Goal: Transaction & Acquisition: Purchase product/service

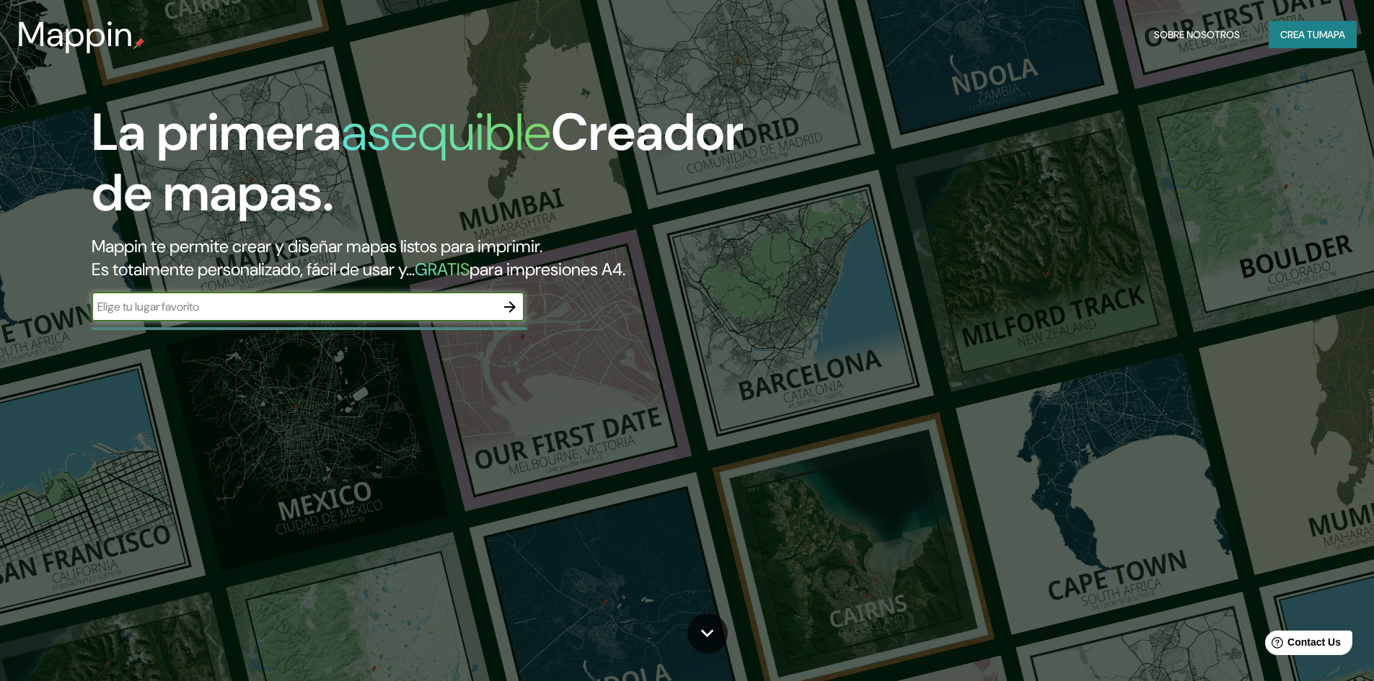
click at [466, 297] on div "​" at bounding box center [308, 307] width 433 height 29
type input "santiago"
click at [516, 303] on icon "button" at bounding box center [509, 306] width 17 height 17
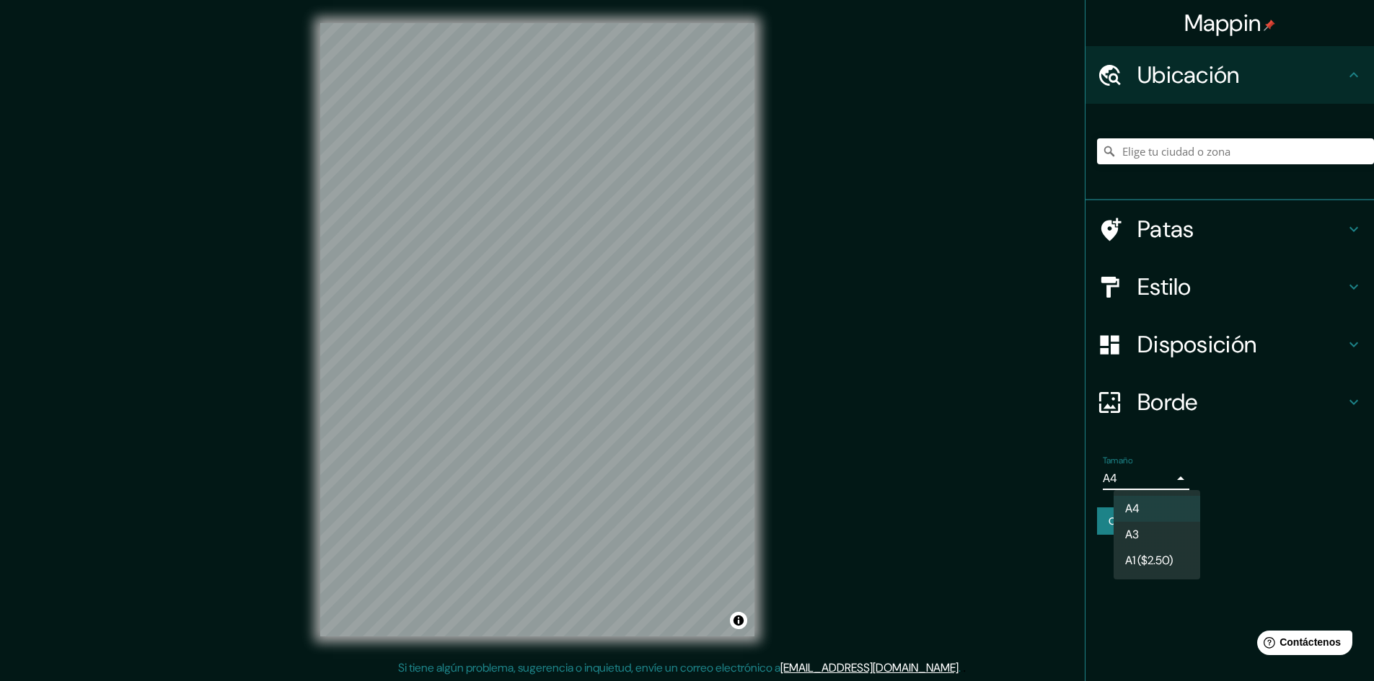
click at [1136, 476] on body "Mappin Ubicación Patas Estilo Disposición Borde Elige un borde. Consejo : puede…" at bounding box center [687, 340] width 1374 height 681
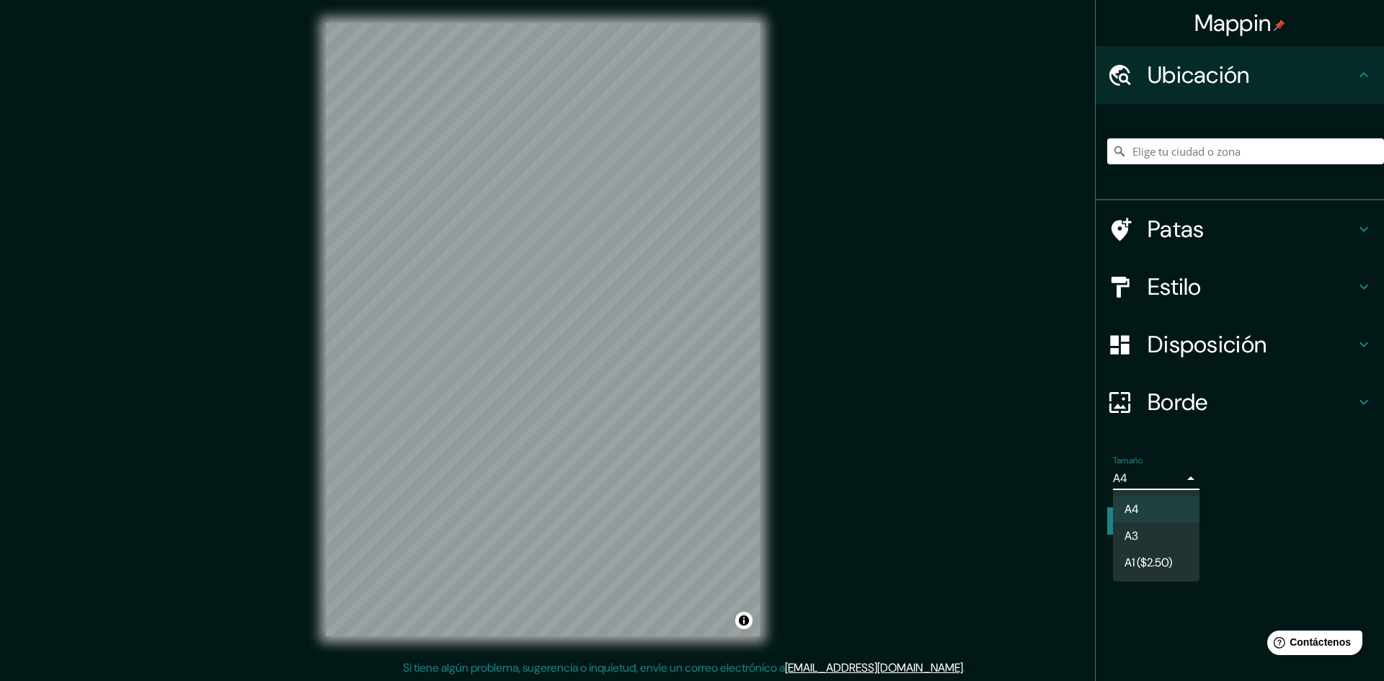
click at [1142, 541] on li "A3" at bounding box center [1156, 536] width 87 height 27
type input "a4"
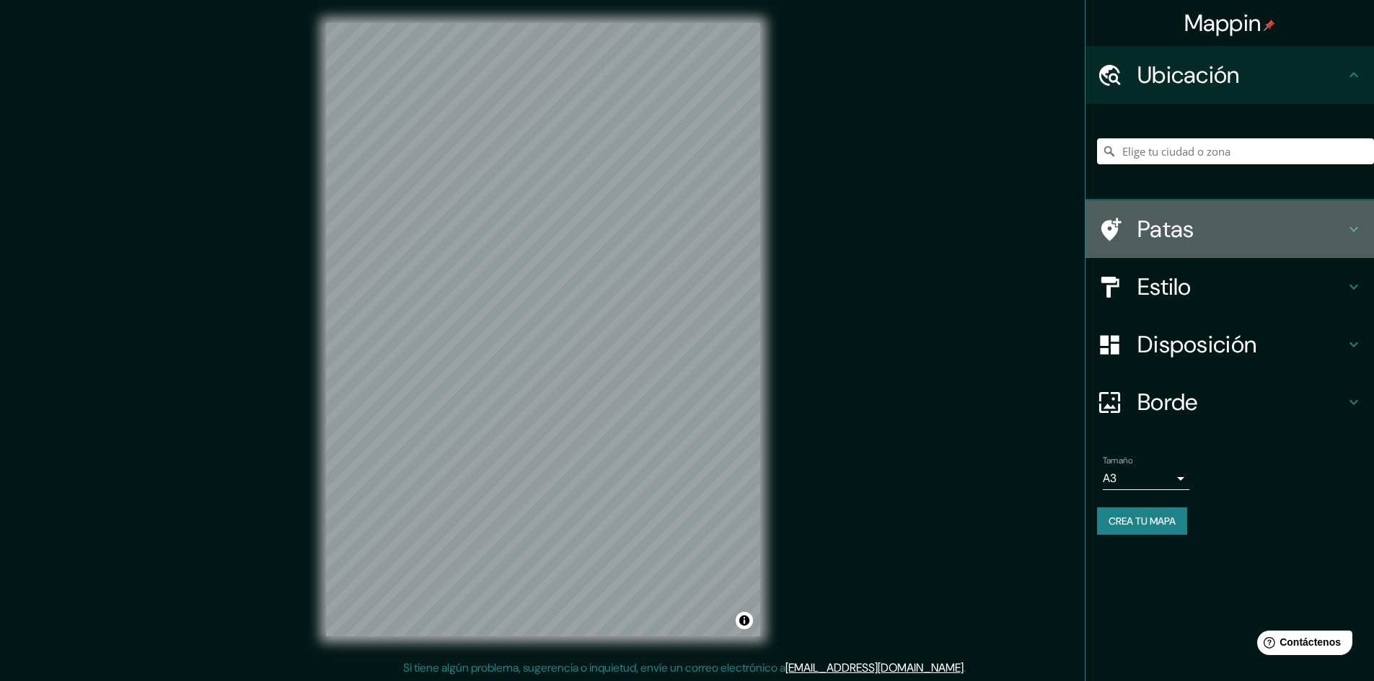
click at [1219, 230] on h4 "Patas" at bounding box center [1241, 229] width 208 height 29
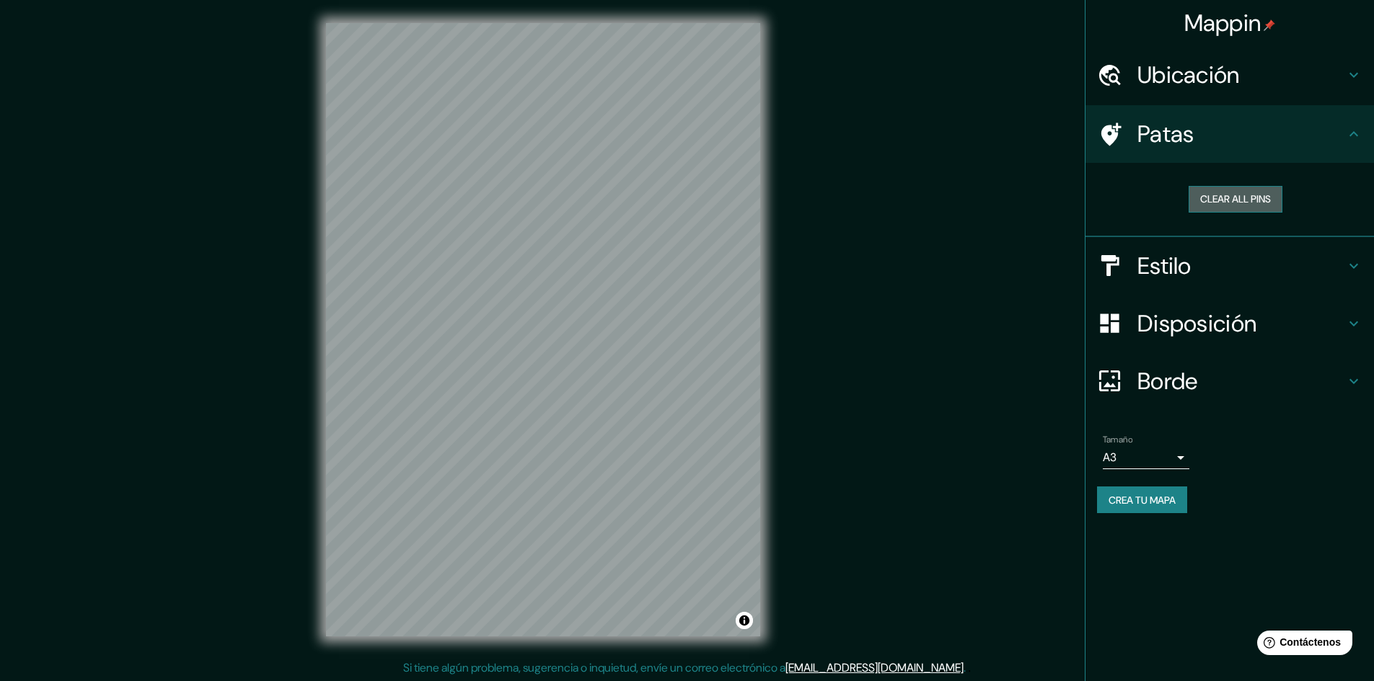
click at [1232, 209] on button "Clear all pins" at bounding box center [1235, 199] width 94 height 27
click at [1214, 266] on h4 "Estilo" at bounding box center [1241, 266] width 208 height 29
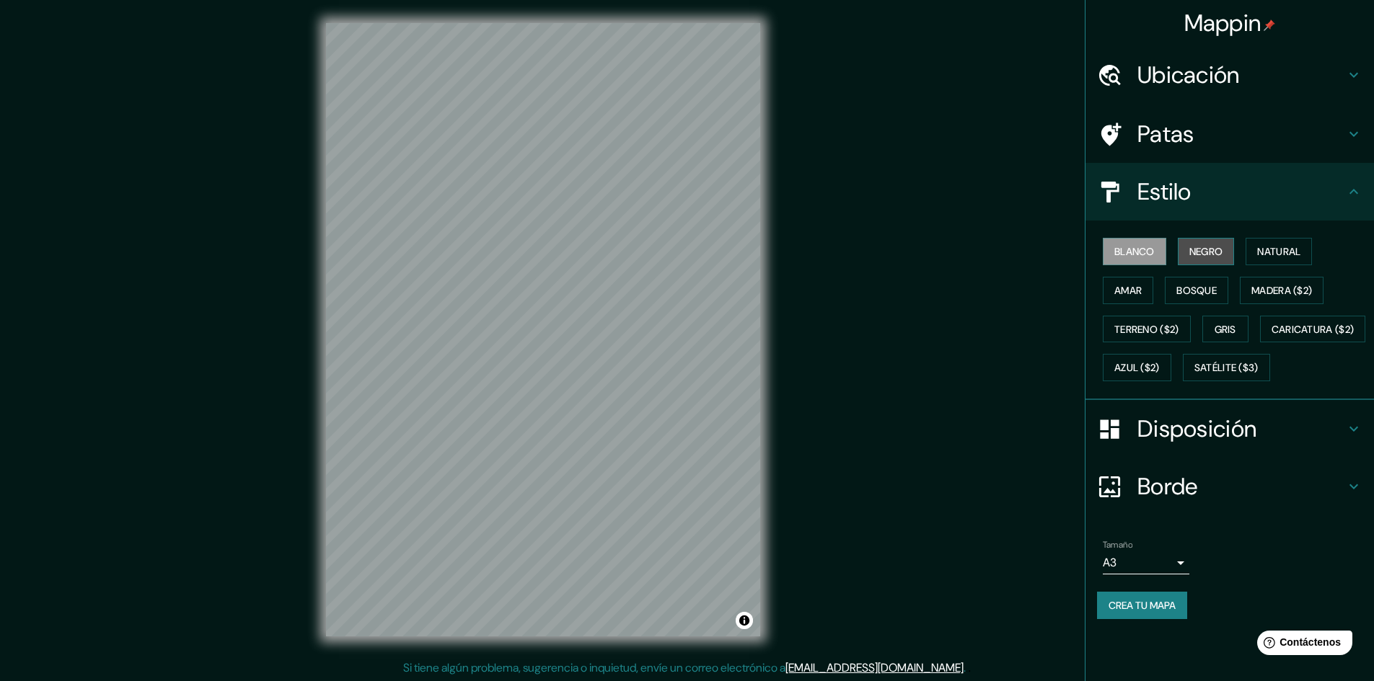
click at [1210, 253] on font "Negro" at bounding box center [1206, 251] width 34 height 13
click at [1149, 252] on font "Blanco" at bounding box center [1134, 251] width 40 height 13
click at [793, 327] on div "Mappin Ubicación Patas Estilo Blanco Negro Natural [PERSON_NAME] ($2) Terreno (…" at bounding box center [687, 341] width 1374 height 683
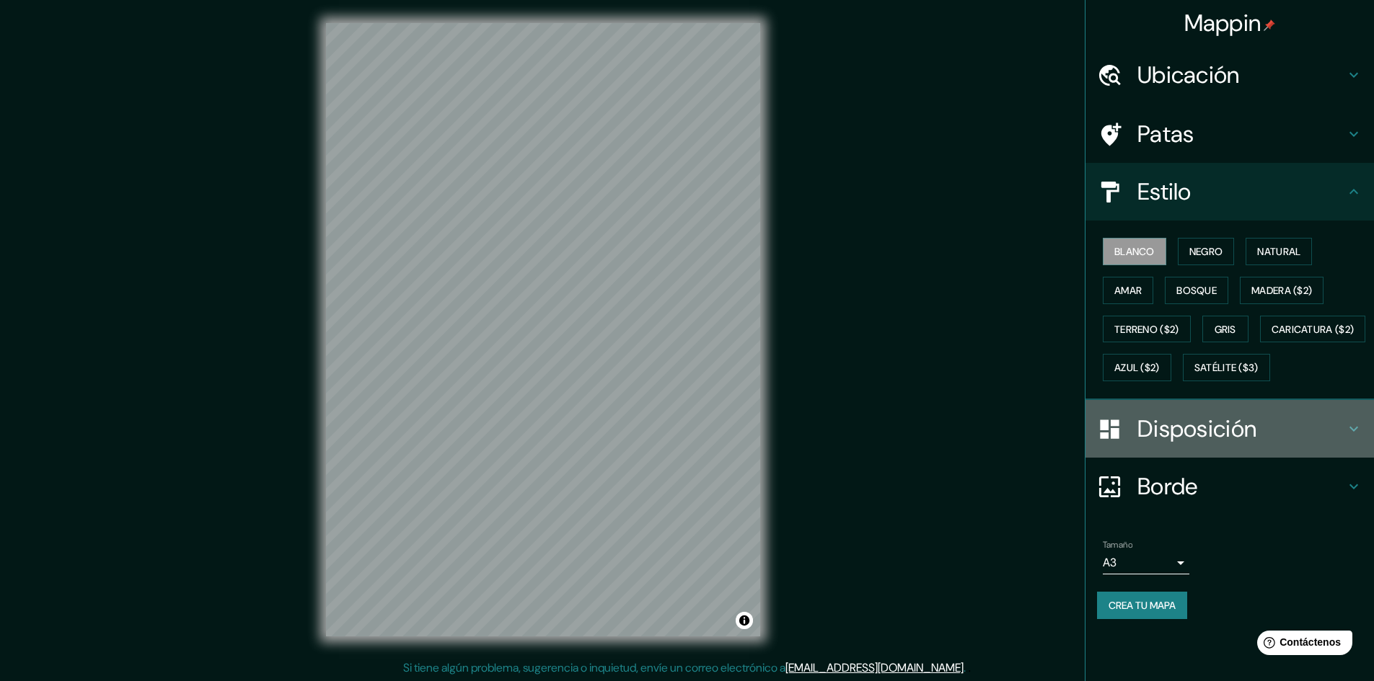
click at [1170, 444] on font "Disposición" at bounding box center [1196, 429] width 119 height 30
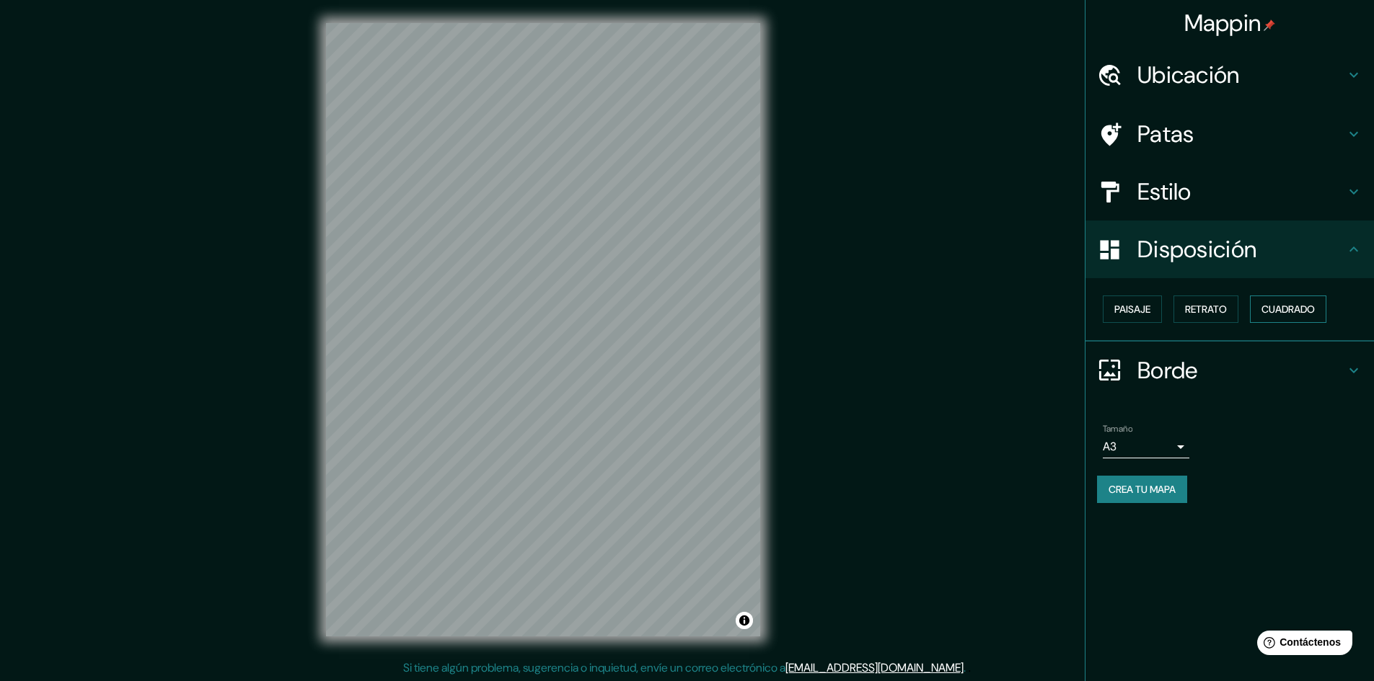
click at [1259, 318] on button "Cuadrado" at bounding box center [1288, 309] width 76 height 27
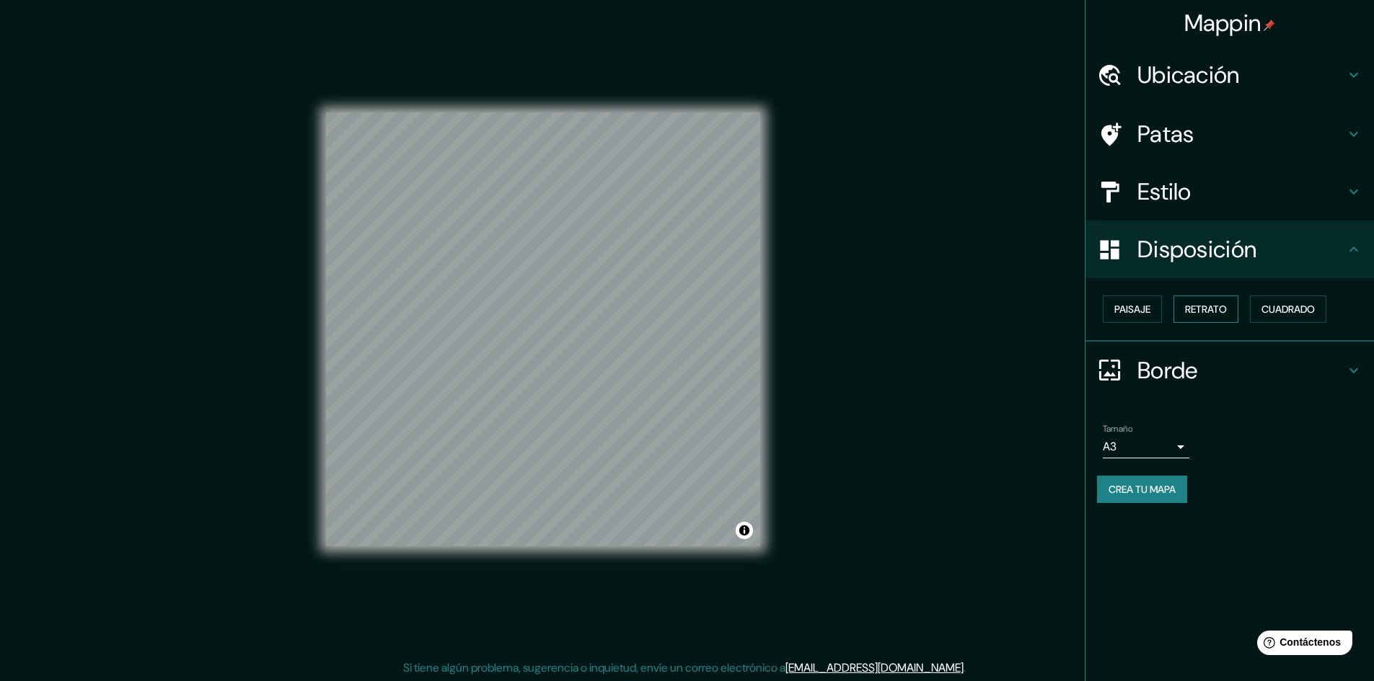
click at [1208, 317] on font "Retrato" at bounding box center [1206, 309] width 42 height 19
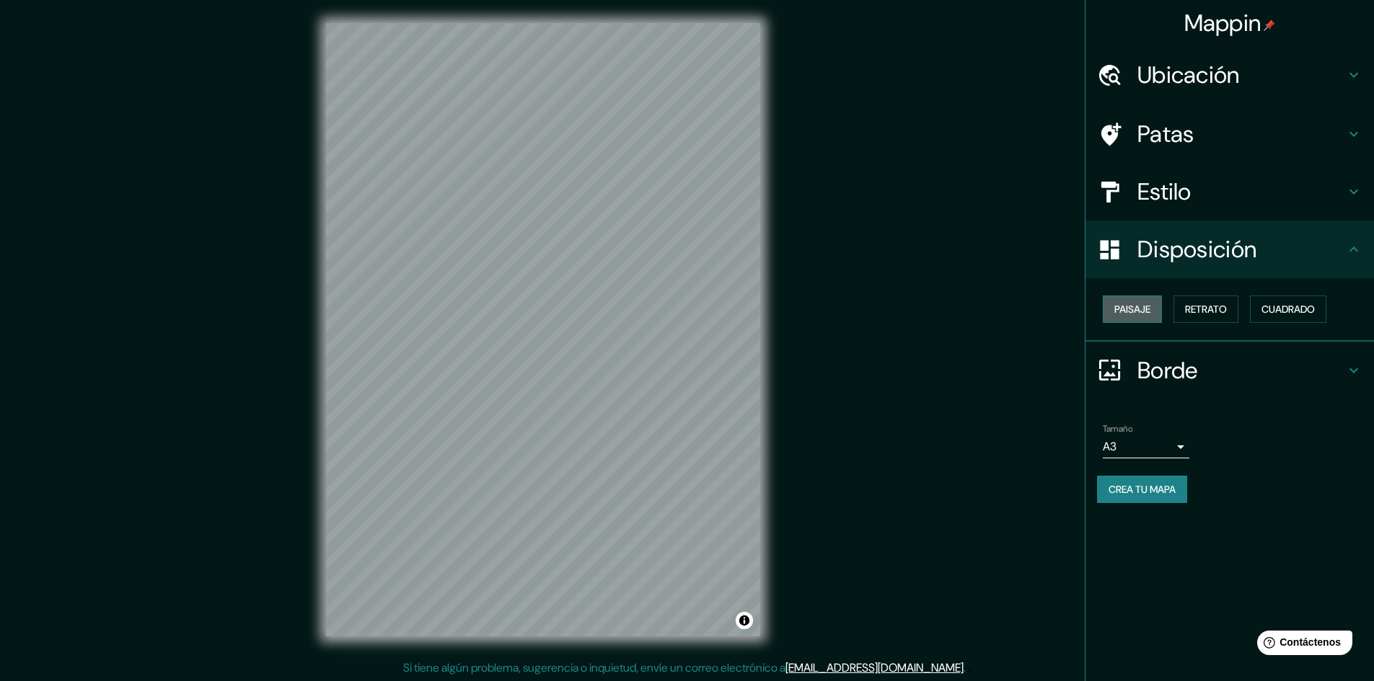
click at [1135, 311] on font "Paisaje" at bounding box center [1132, 309] width 36 height 13
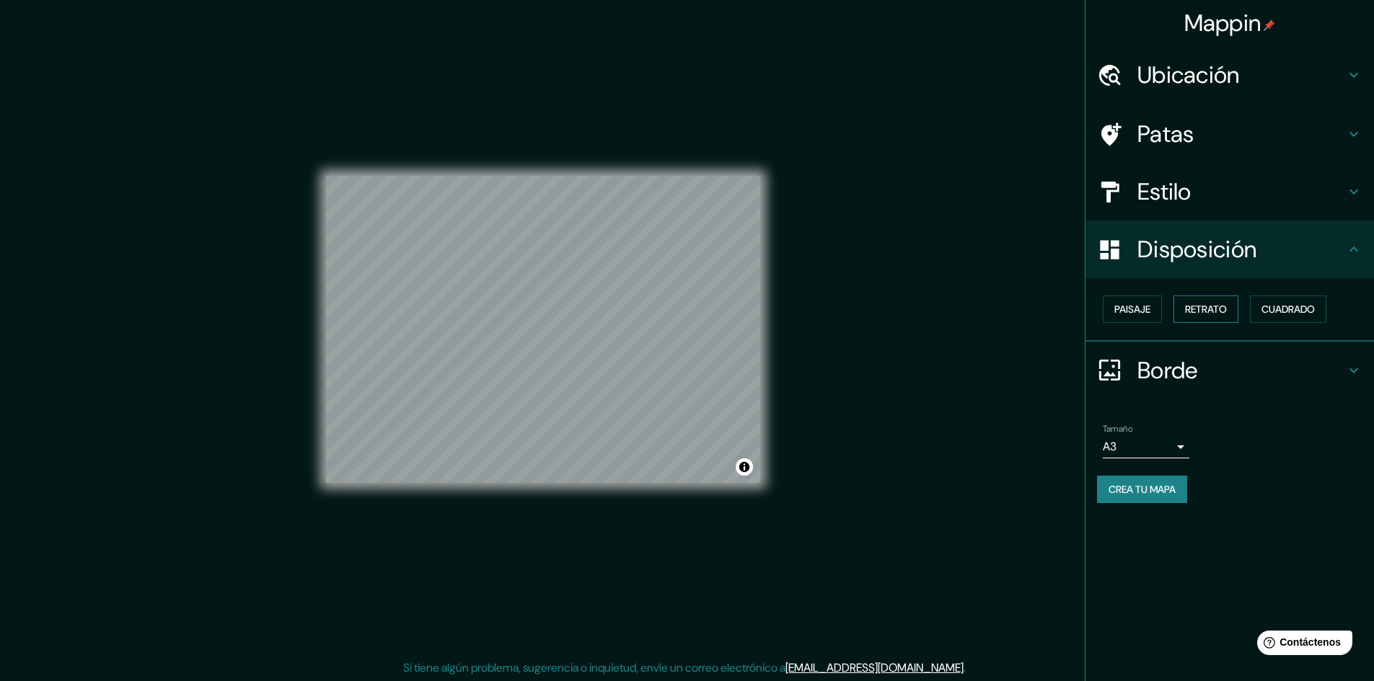
click at [1208, 309] on font "Retrato" at bounding box center [1206, 309] width 42 height 13
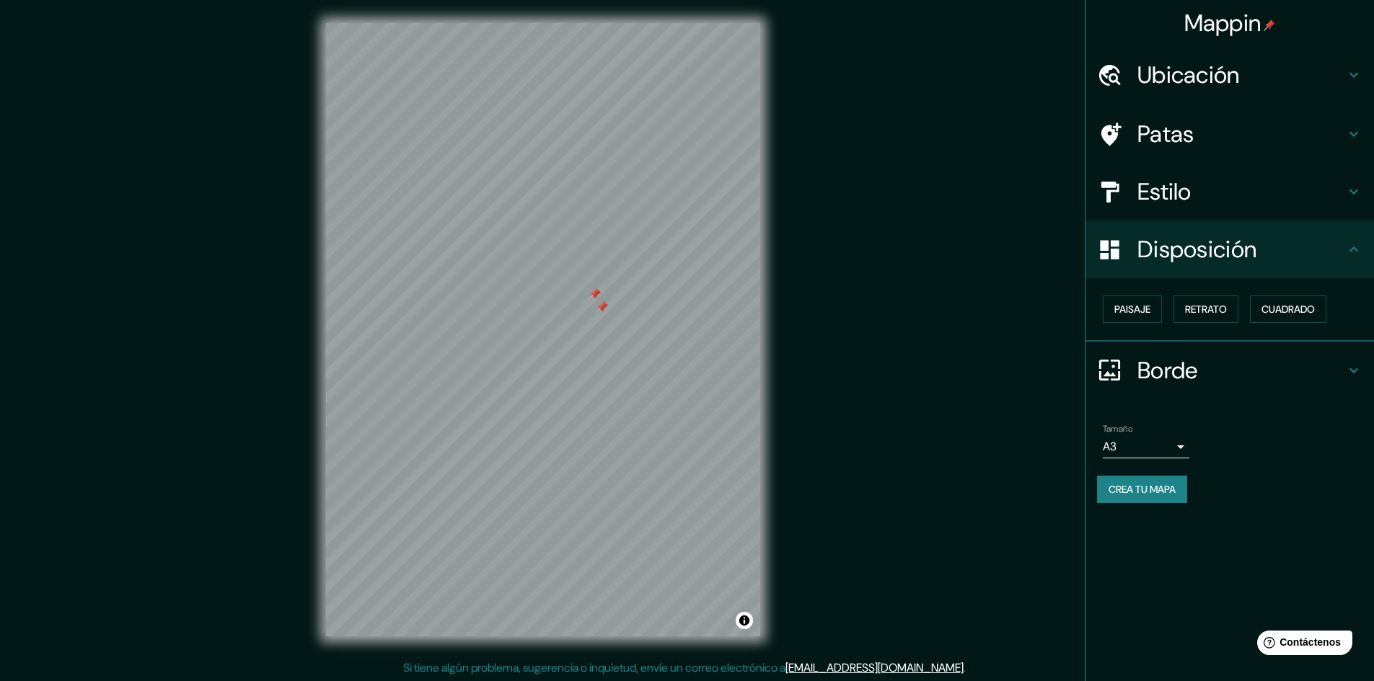
click at [1169, 136] on font "Patas" at bounding box center [1165, 134] width 57 height 30
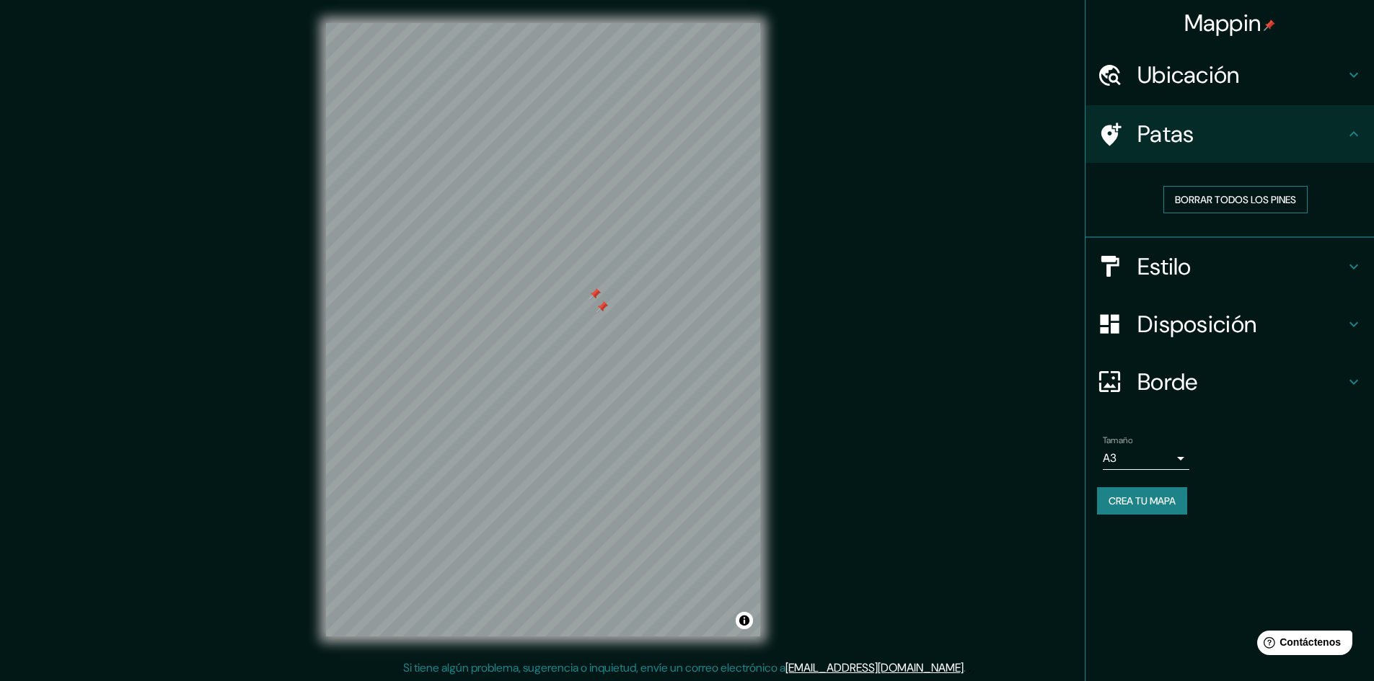
click at [1195, 201] on font "Borrar todos los pines" at bounding box center [1235, 199] width 121 height 13
click at [1198, 319] on font "Disposición" at bounding box center [1196, 324] width 119 height 30
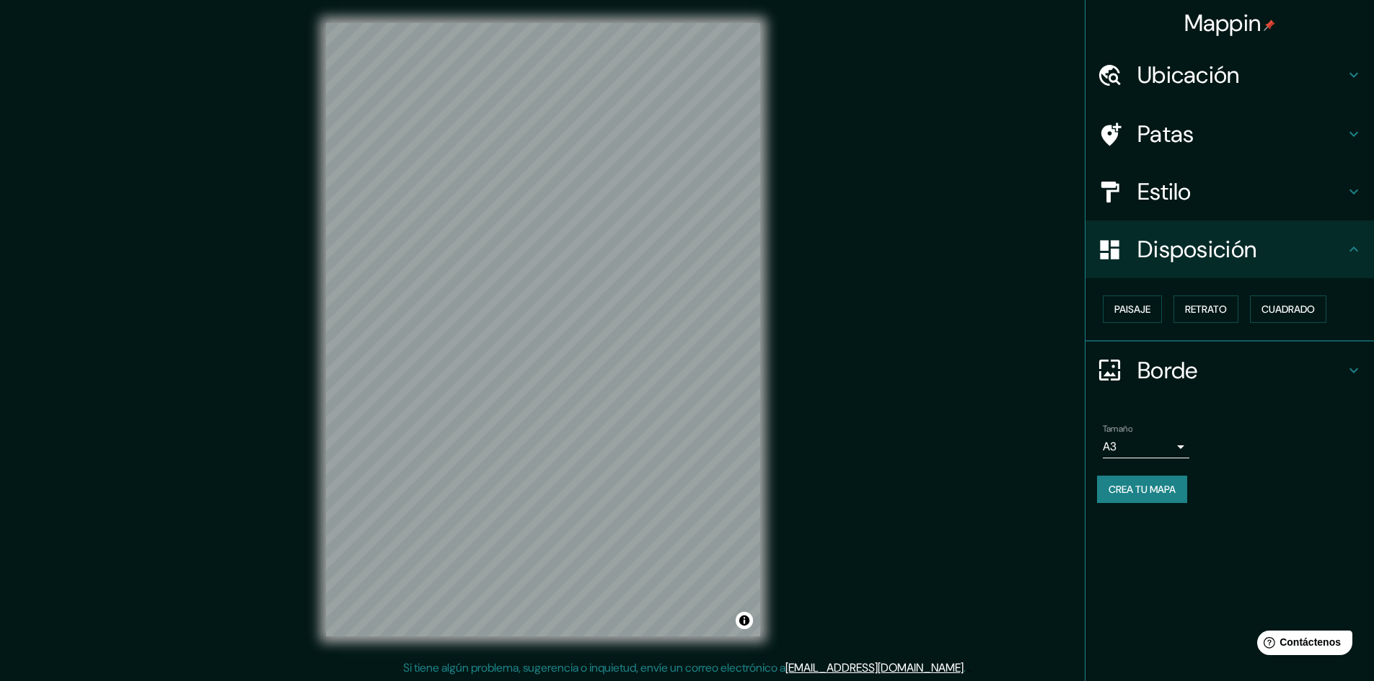
click at [1195, 194] on h4 "Estilo" at bounding box center [1241, 191] width 208 height 29
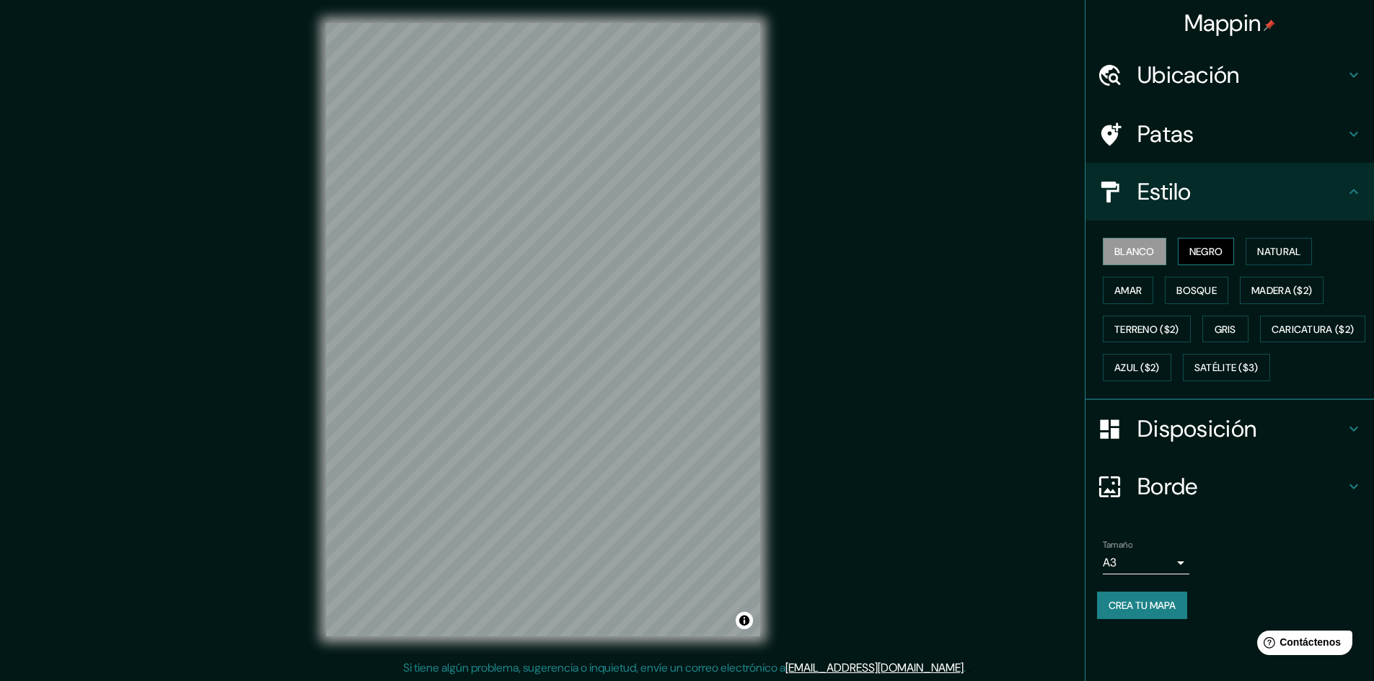
click at [1210, 240] on button "Negro" at bounding box center [1205, 251] width 57 height 27
click at [1132, 240] on button "Blanco" at bounding box center [1133, 251] width 63 height 27
click at [1199, 252] on font "Negro" at bounding box center [1206, 251] width 34 height 13
click at [784, 377] on div "Mappin Ubicación Patas Estilo Blanco Negro Natural [PERSON_NAME] ($2) Terreno (…" at bounding box center [687, 341] width 1374 height 683
click at [844, 464] on div "Mappin Ubicación Patas Estilo Blanco Negro Natural [PERSON_NAME] ($2) Terreno (…" at bounding box center [687, 341] width 1374 height 683
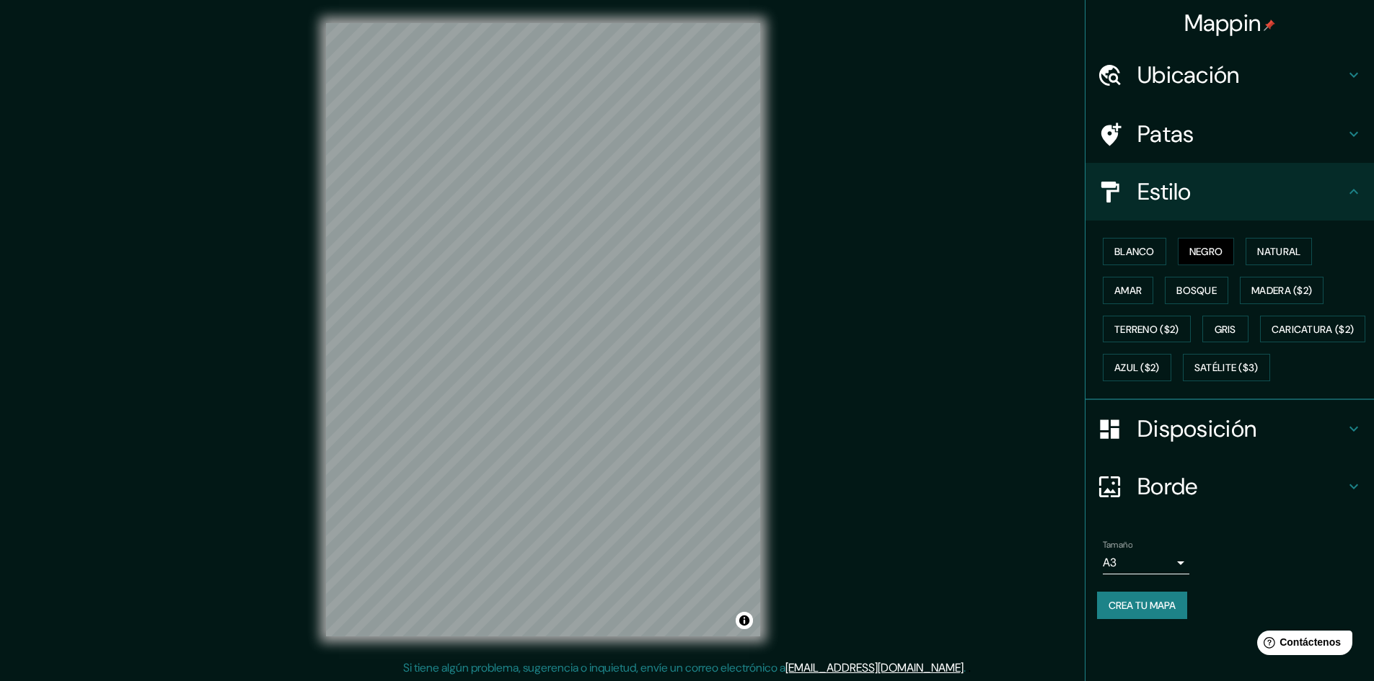
click at [916, 451] on div "Mappin Ubicación Patas Estilo Blanco Negro Natural [PERSON_NAME] ($2) Terreno (…" at bounding box center [687, 341] width 1374 height 683
click at [1195, 444] on font "Disposición" at bounding box center [1196, 429] width 119 height 30
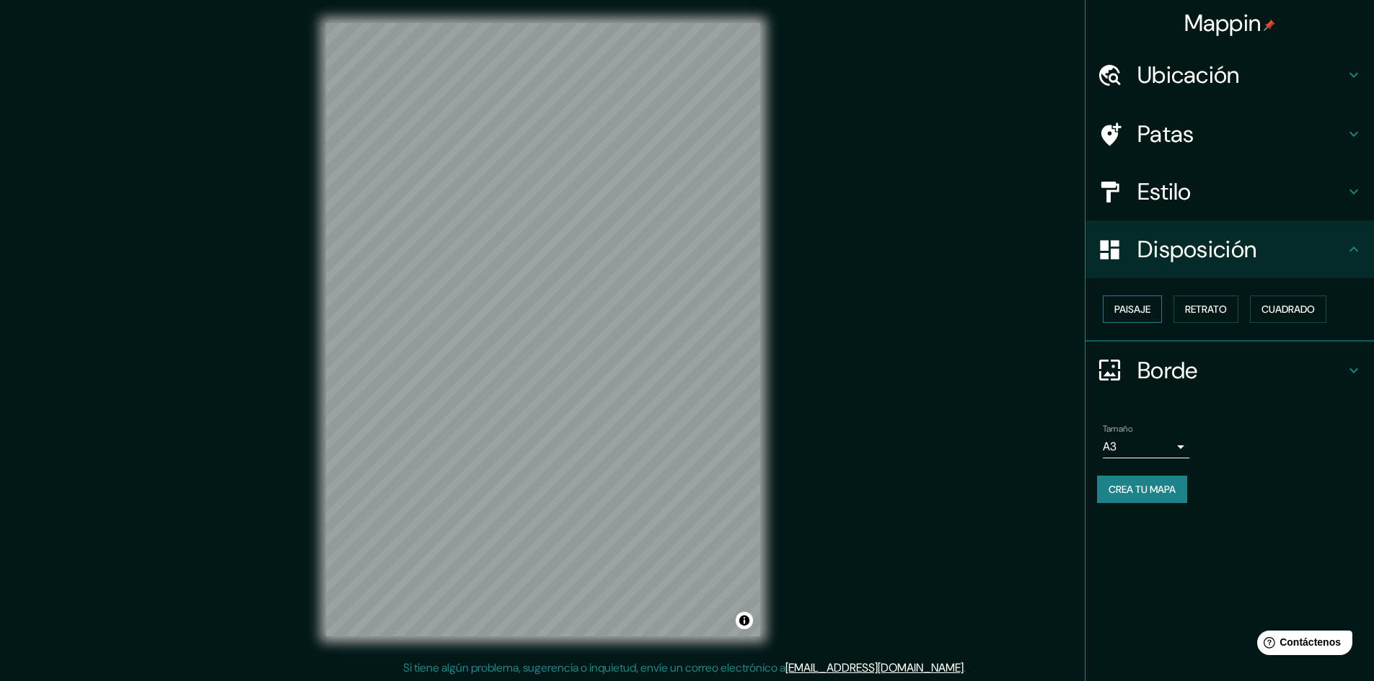
click at [1149, 310] on font "Paisaje" at bounding box center [1132, 309] width 36 height 13
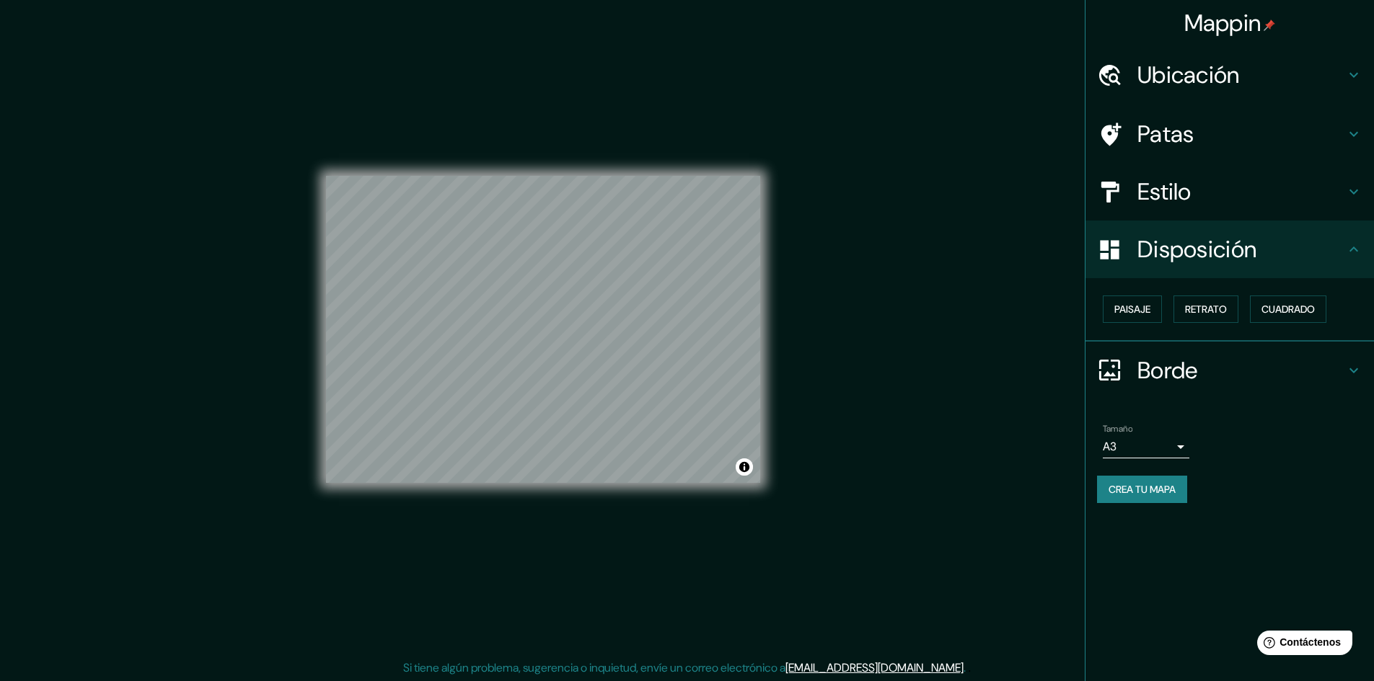
click at [411, 616] on div "© Mapbox © OpenStreetMap Improve this map" at bounding box center [543, 330] width 434 height 614
click at [409, 549] on div "© Mapbox © OpenStreetMap Improve this map" at bounding box center [543, 330] width 434 height 614
